Goal: Task Accomplishment & Management: Complete application form

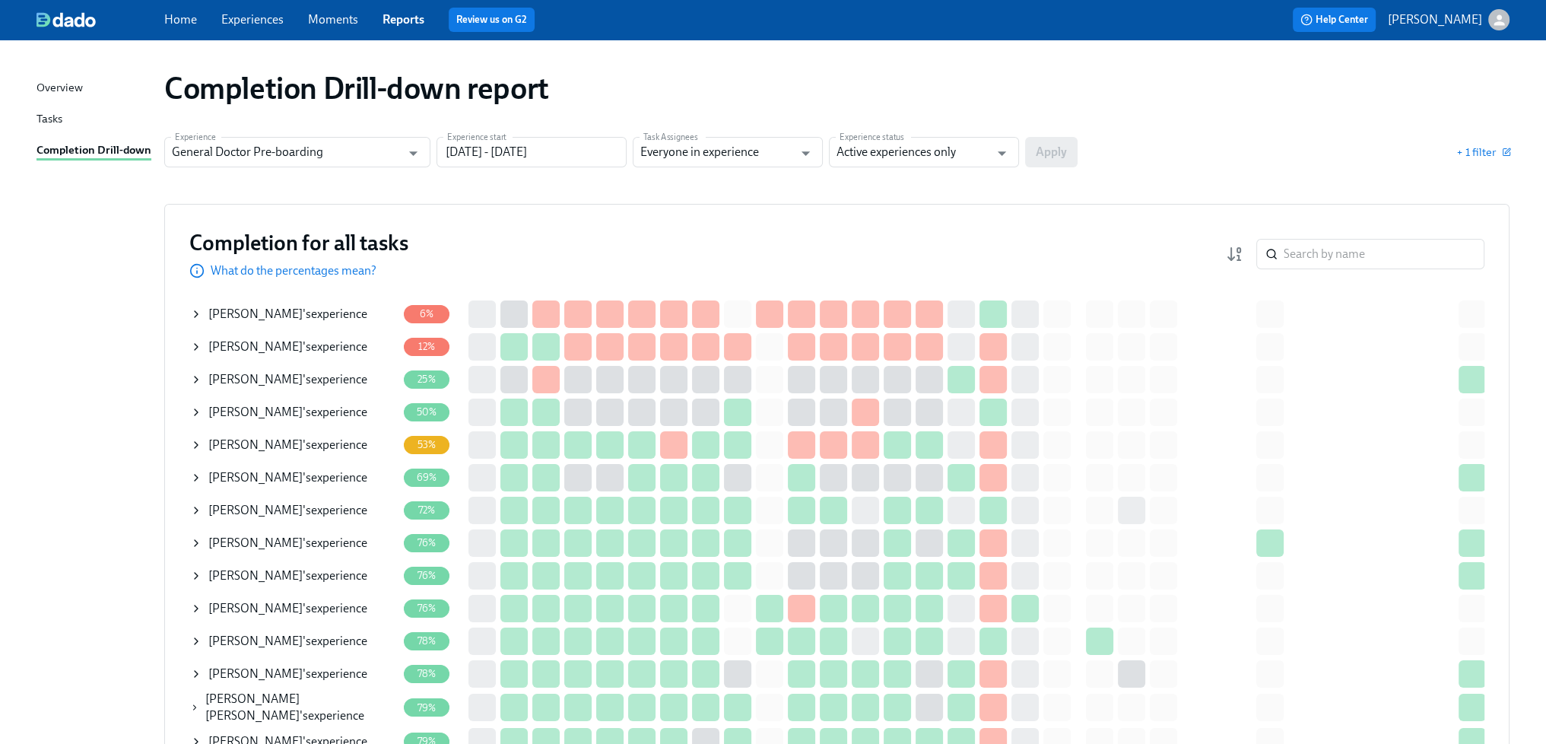
click at [275, 412] on span "[PERSON_NAME]" at bounding box center [255, 412] width 94 height 14
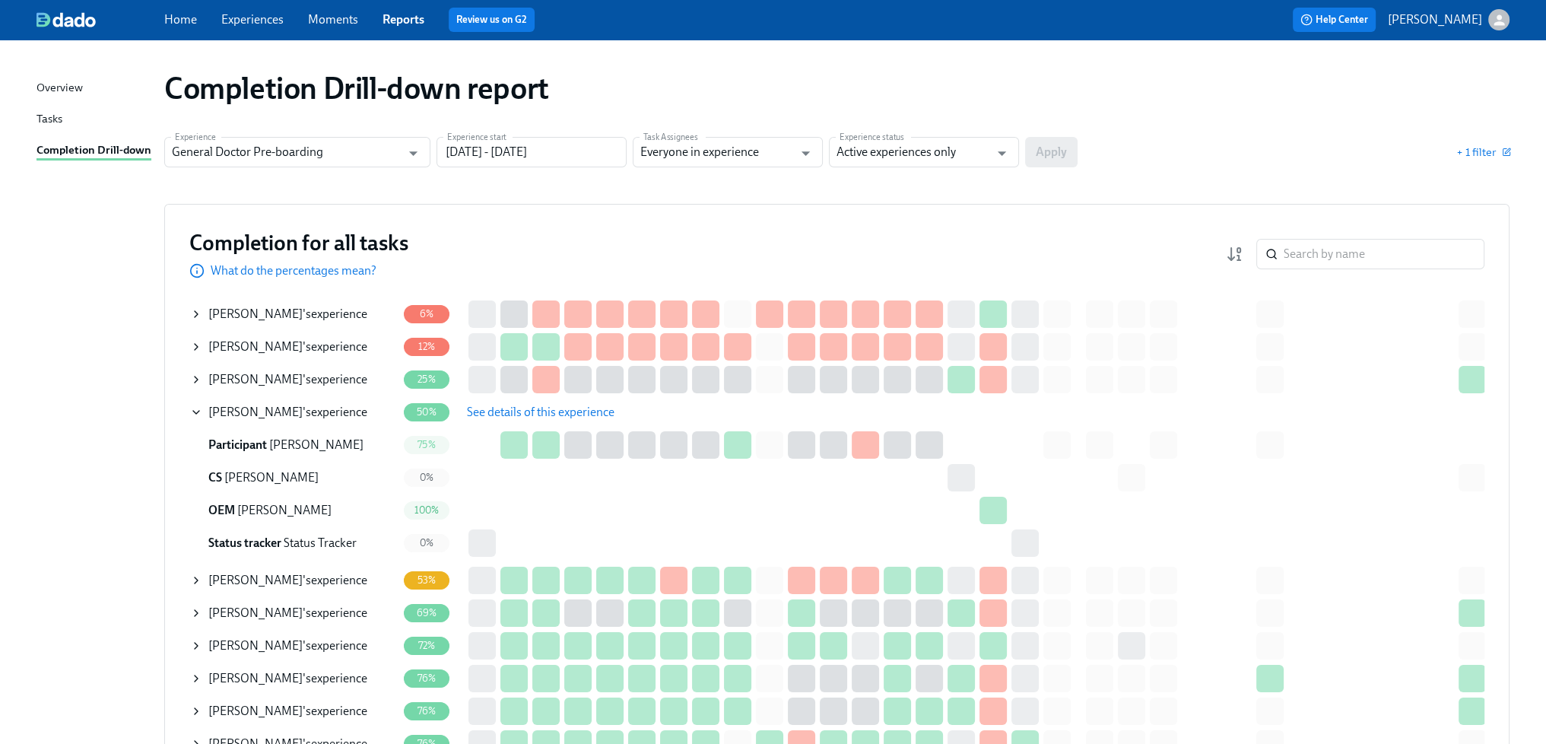
click at [574, 410] on span "See details of this experience" at bounding box center [541, 412] width 148 height 15
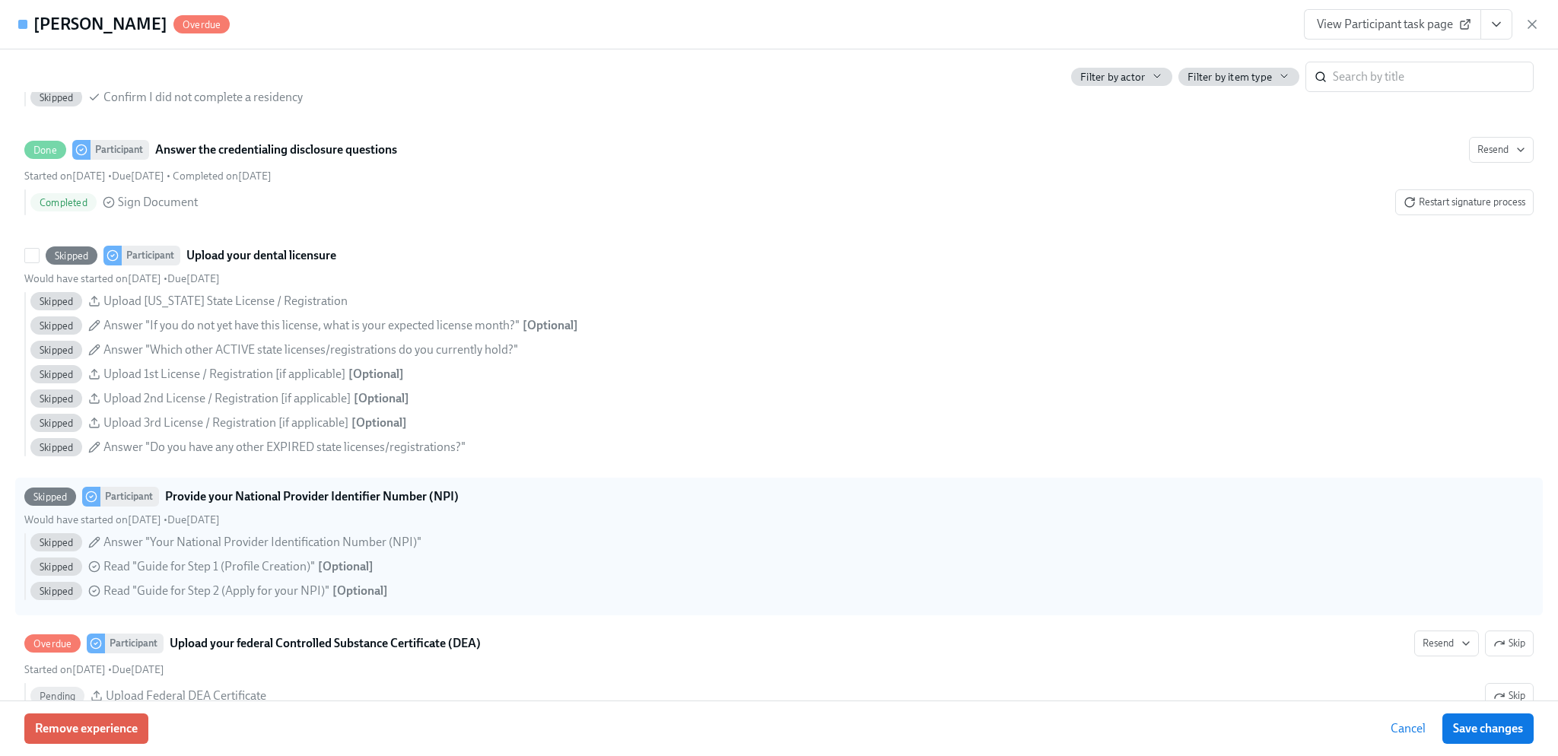
scroll to position [2814, 0]
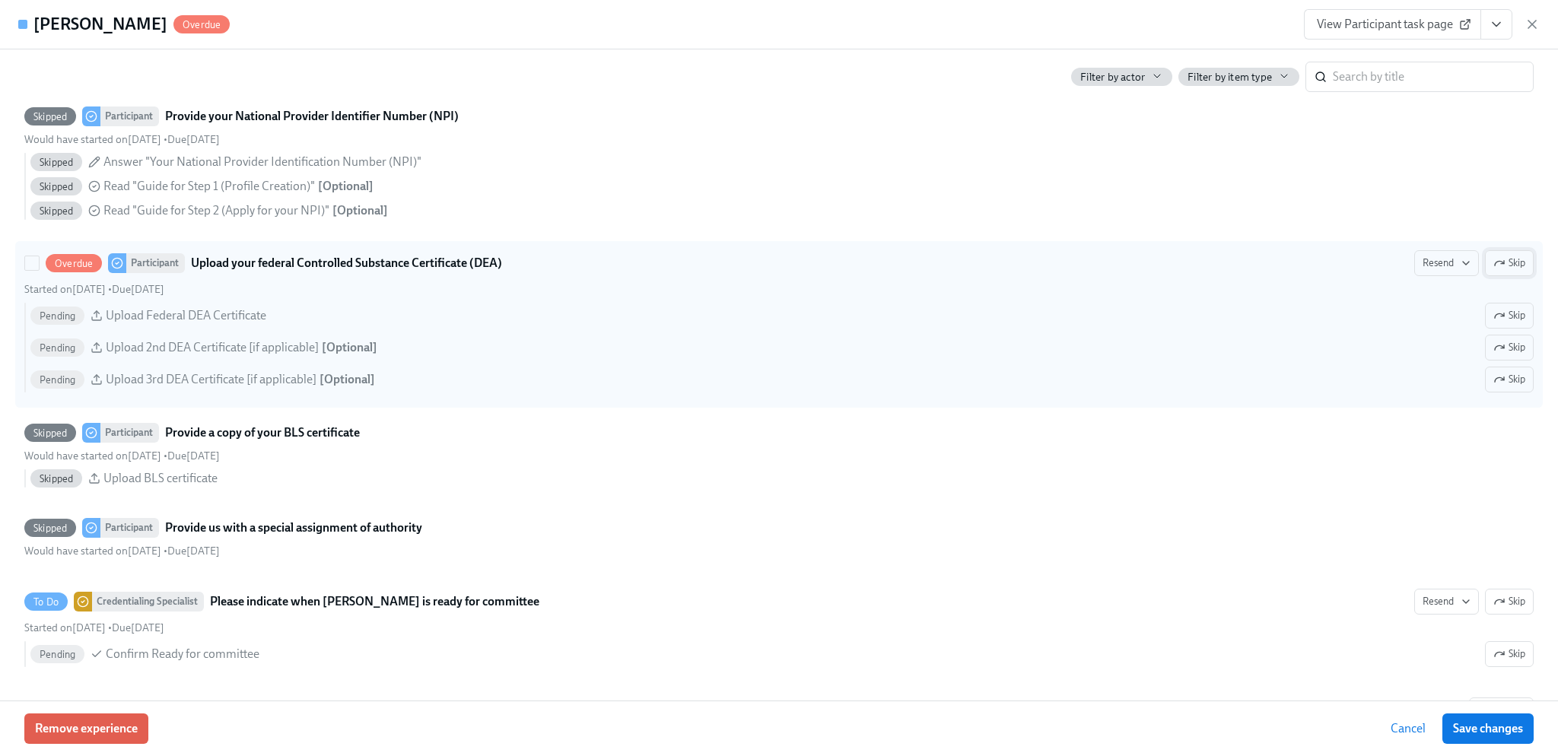
click at [1497, 256] on span "Skip" at bounding box center [1509, 263] width 32 height 15
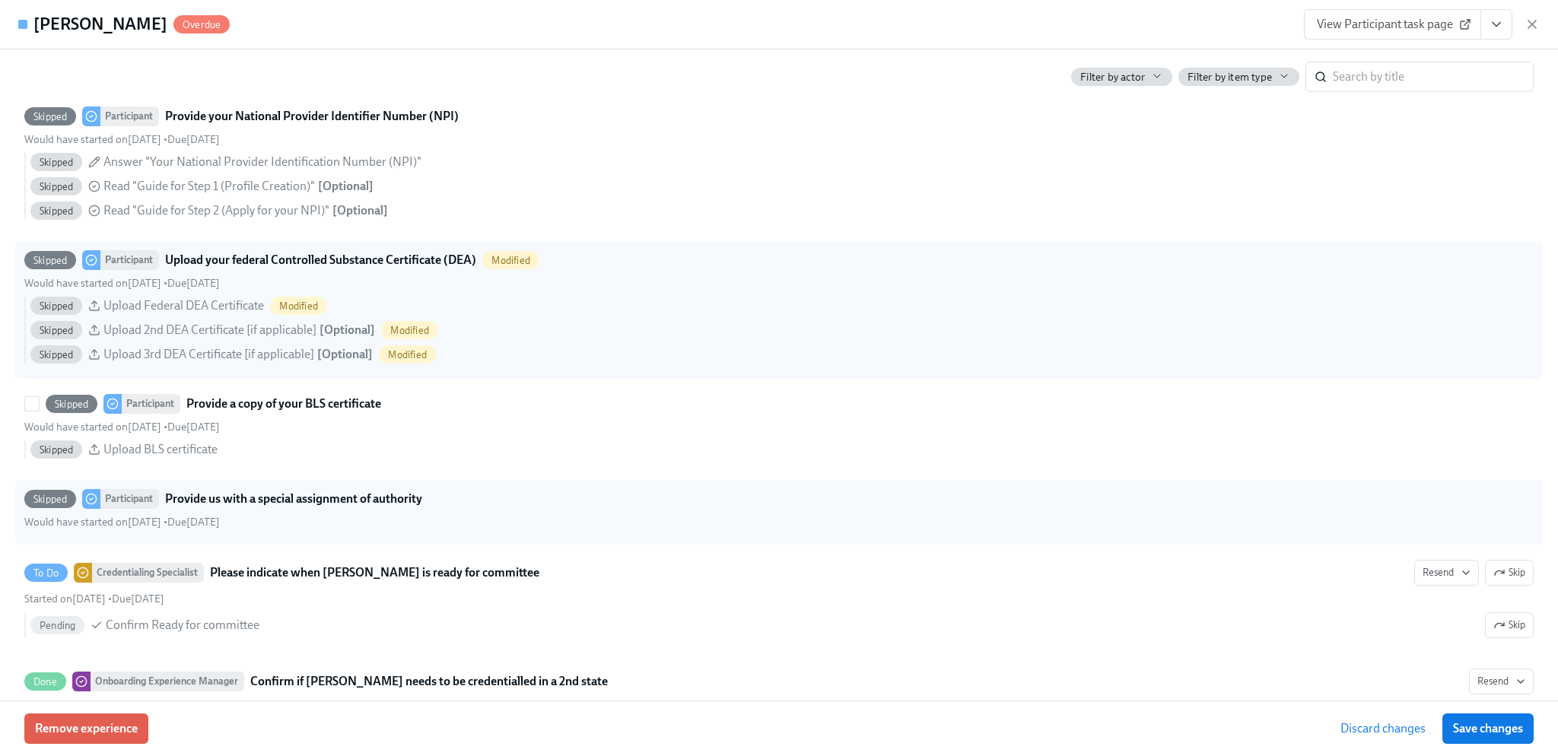
scroll to position [3119, 0]
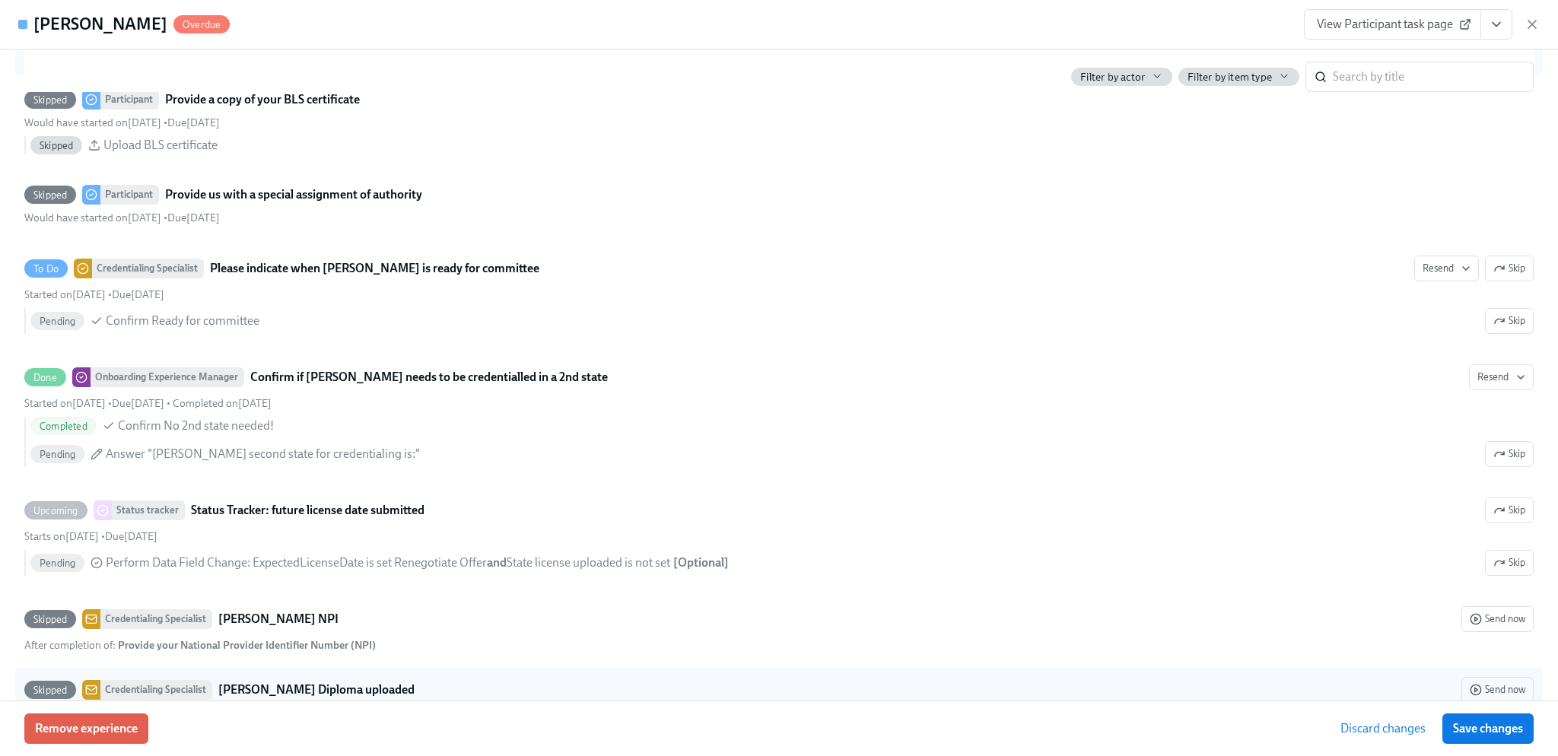
drag, startPoint x: 1473, startPoint y: 719, endPoint x: 1389, endPoint y: 667, distance: 98.4
click at [1473, 720] on button "Save changes" at bounding box center [1487, 729] width 91 height 30
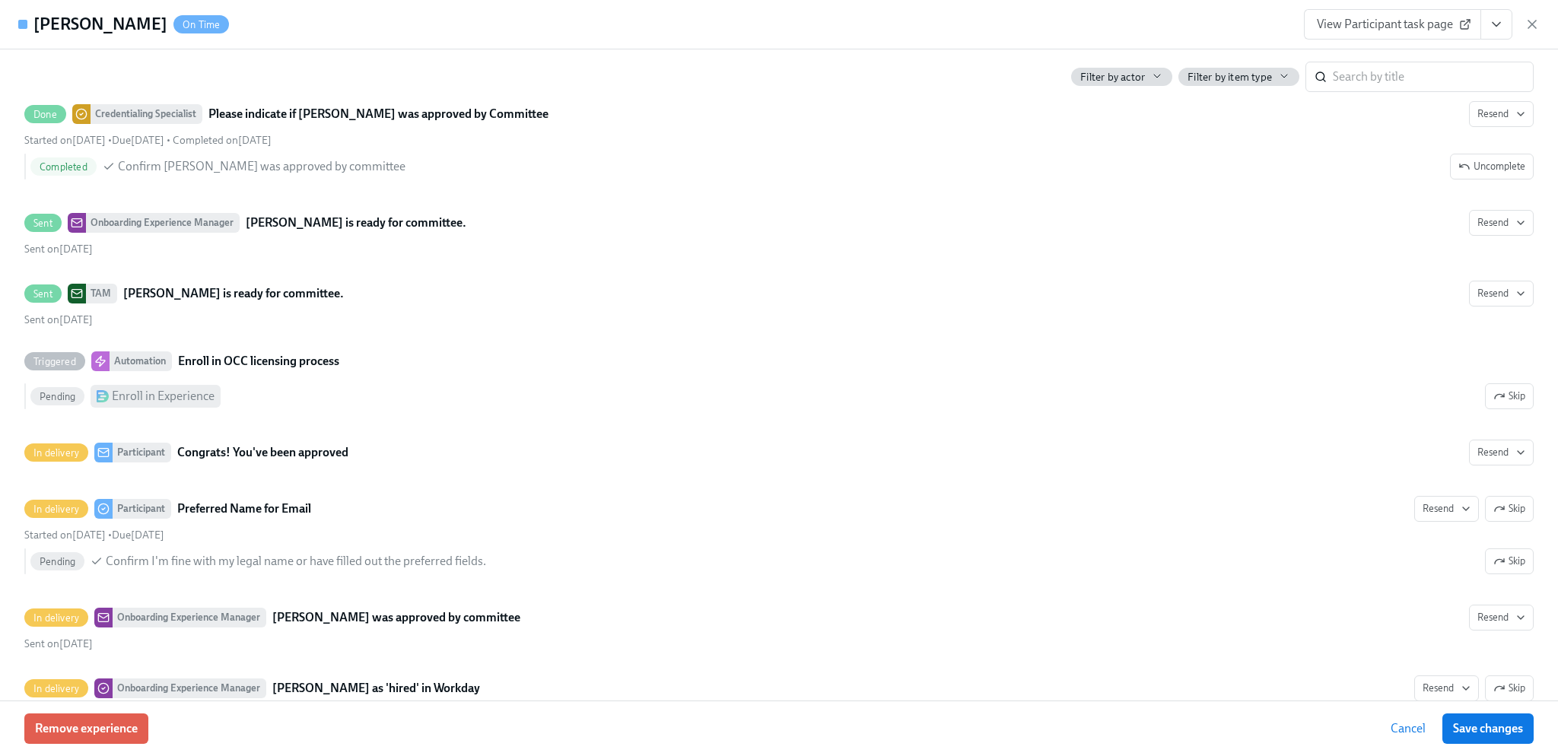
scroll to position [4747, 0]
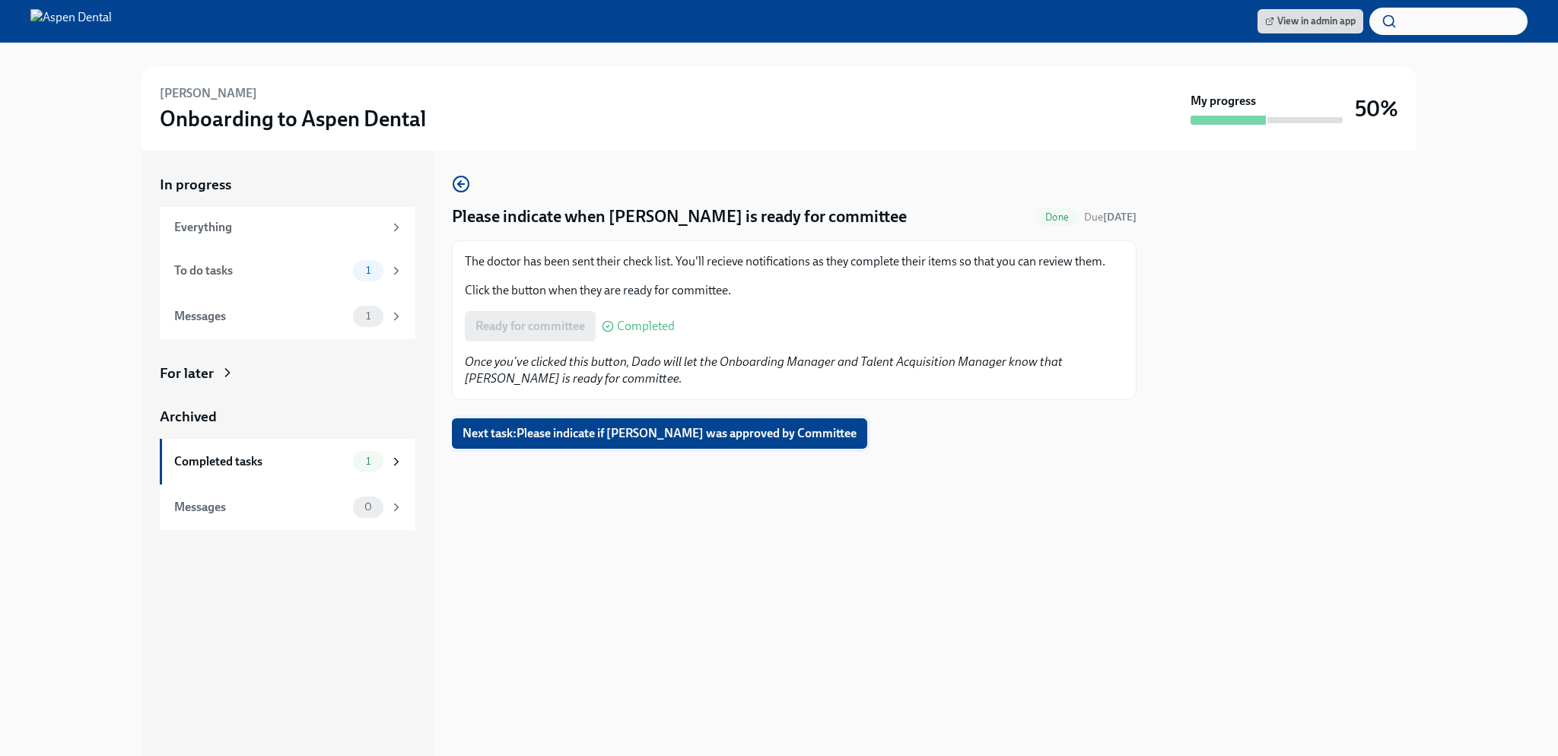
click at [691, 431] on span "Next task : Please indicate if ALBERTO Castaneda was approved by Committee" at bounding box center [659, 433] width 394 height 15
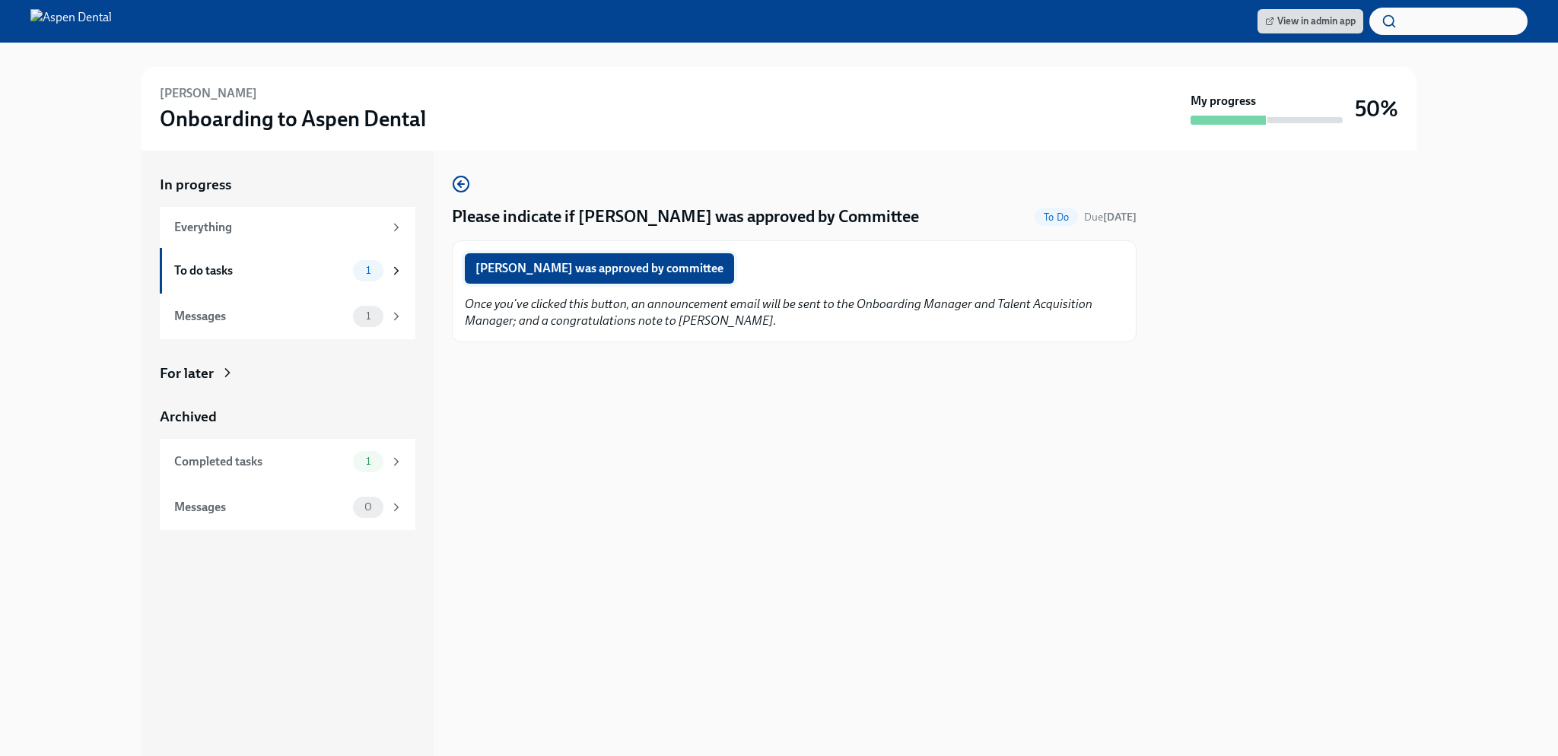
click at [639, 273] on span "[PERSON_NAME] was approved by committee" at bounding box center [599, 268] width 248 height 15
